Goal: Obtain resource: Download file/media

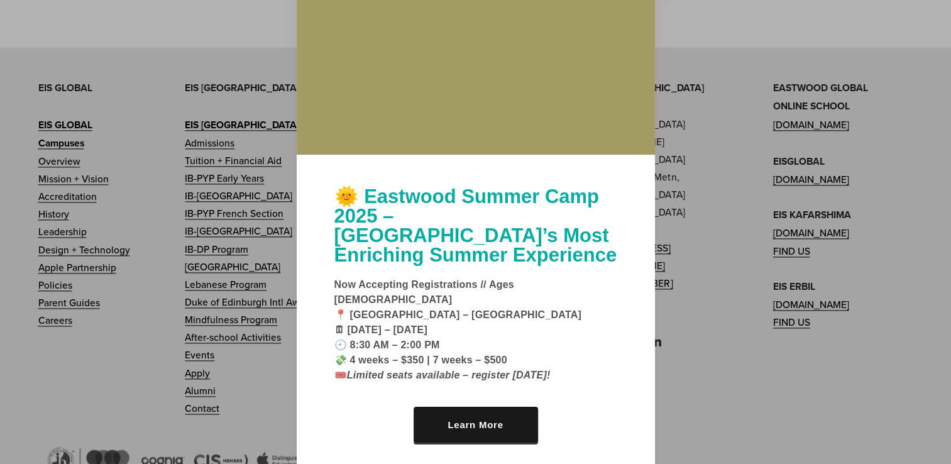
scroll to position [1681, 0]
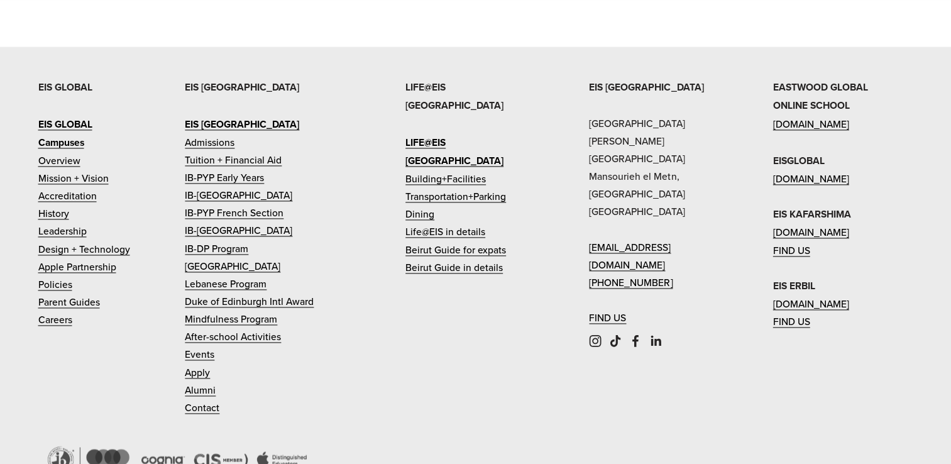
click at [243, 221] on link "IB-[GEOGRAPHIC_DATA]" at bounding box center [238, 230] width 107 height 18
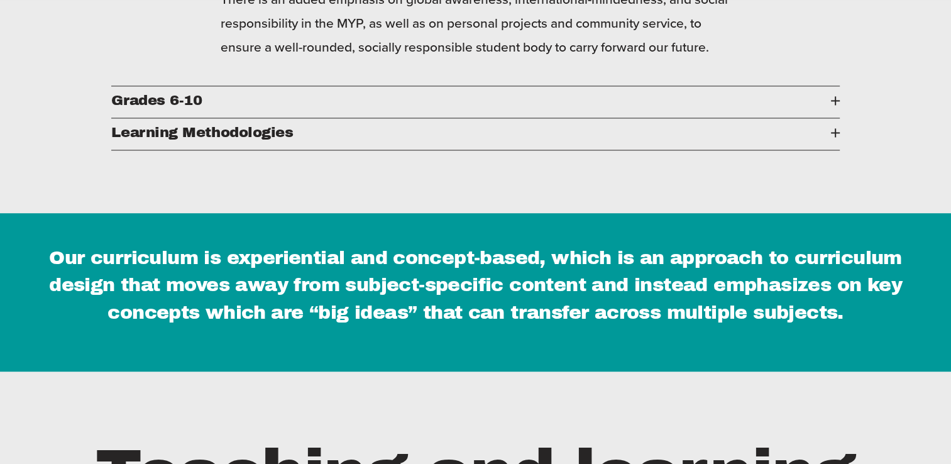
scroll to position [2051, 0]
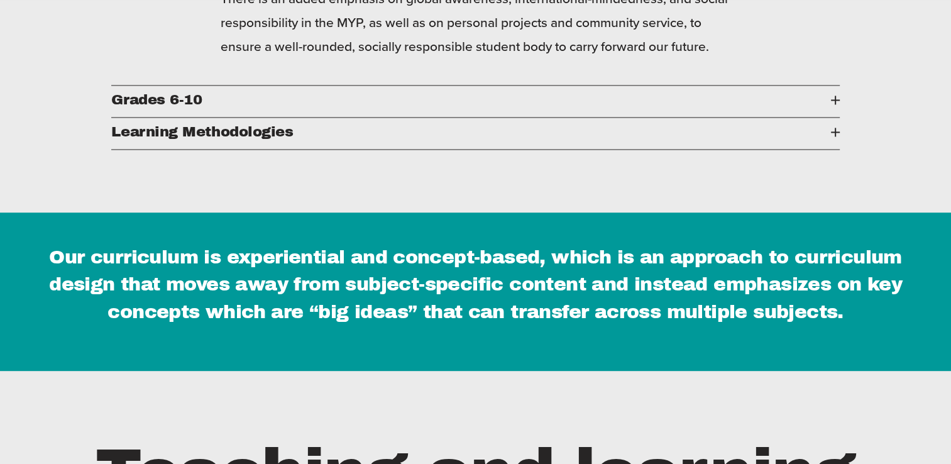
click at [359, 92] on span "Grades 6-10" at bounding box center [470, 100] width 719 height 16
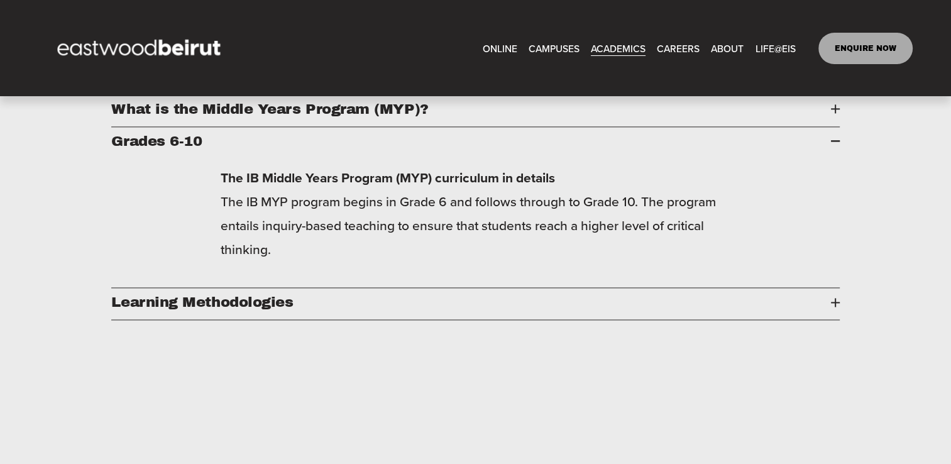
scroll to position [1712, 0]
click at [280, 295] on span "Learning Methodologies" at bounding box center [470, 303] width 719 height 16
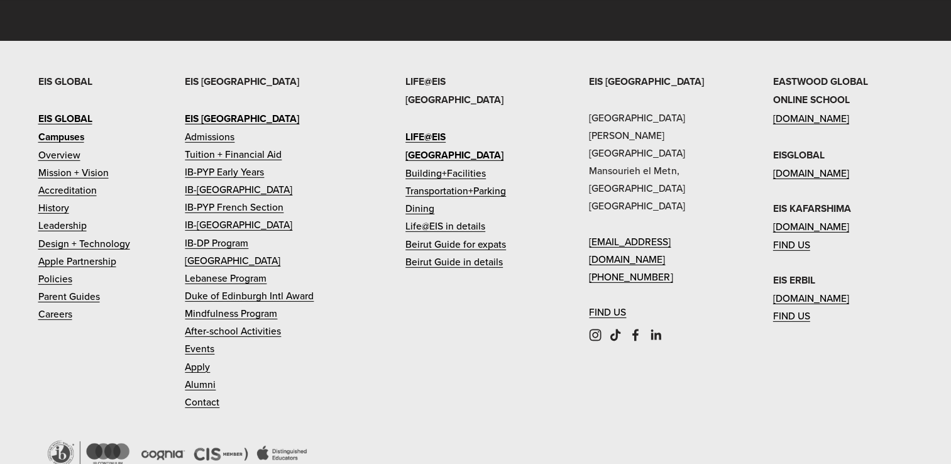
scroll to position [8584, 0]
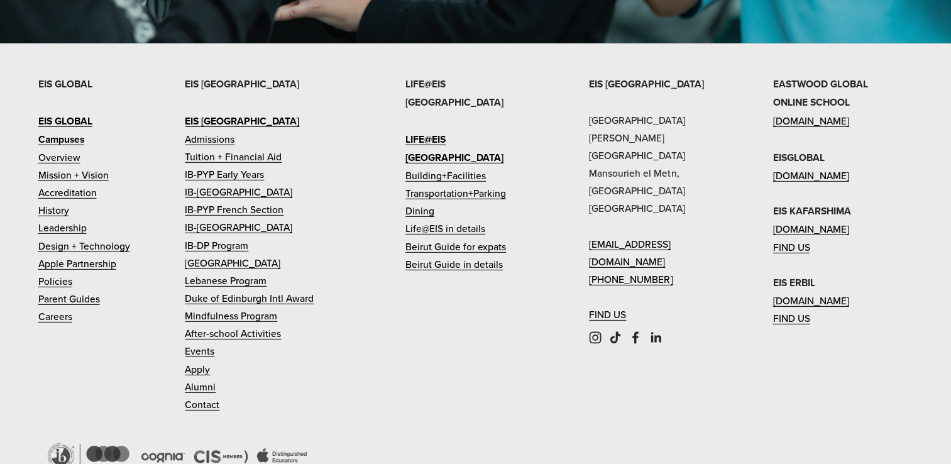
click at [82, 290] on link "Parent Guides" at bounding box center [69, 299] width 62 height 18
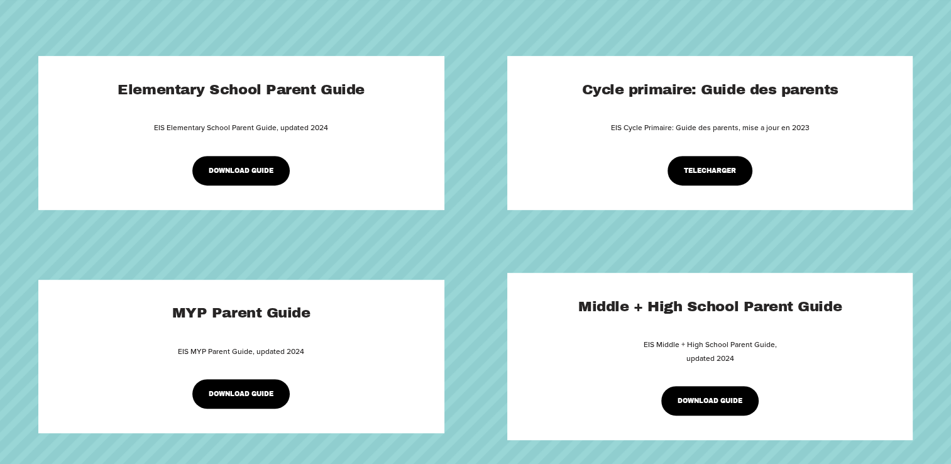
scroll to position [472, 0]
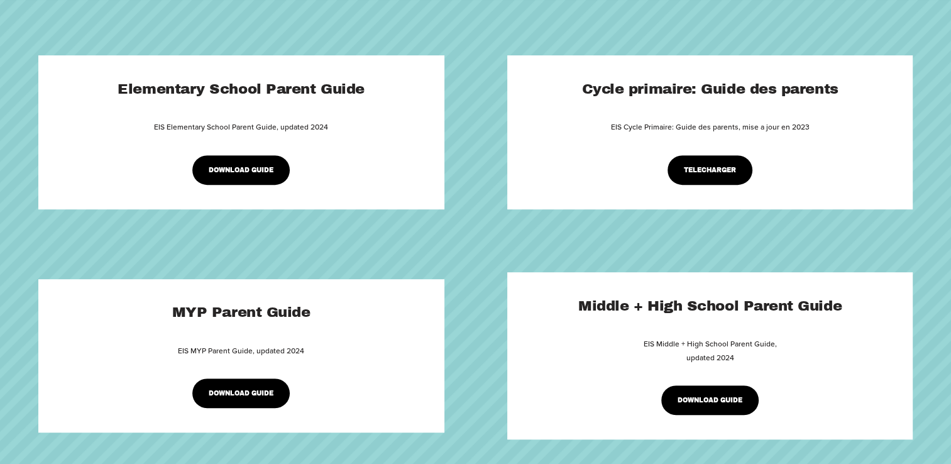
click at [233, 398] on link "DOWNLOAD GUIDE" at bounding box center [241, 393] width 98 height 30
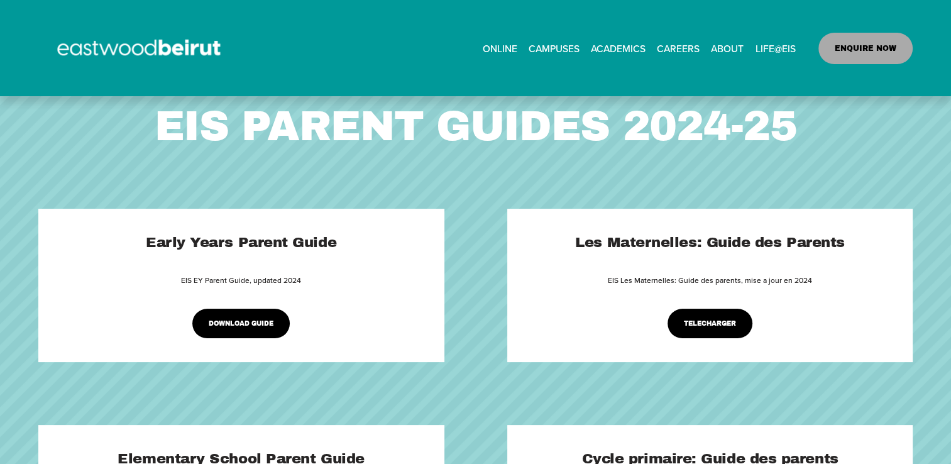
scroll to position [0, 0]
